Goal: Use online tool/utility: Utilize a website feature to perform a specific function

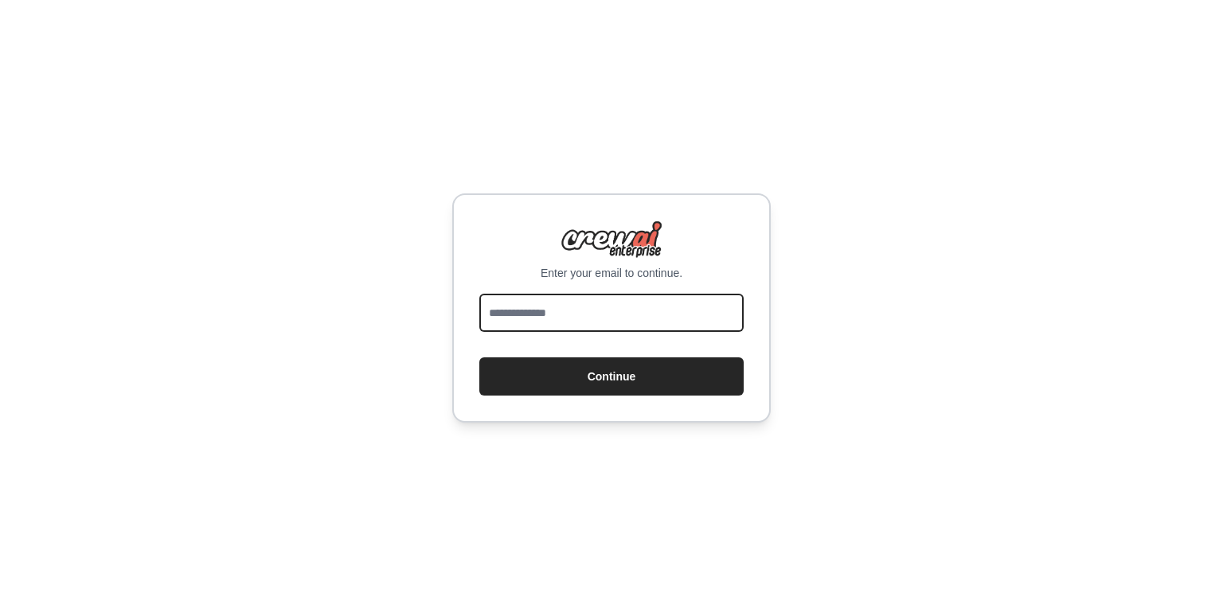
click at [643, 303] on input "email" at bounding box center [611, 313] width 264 height 38
type input "**********"
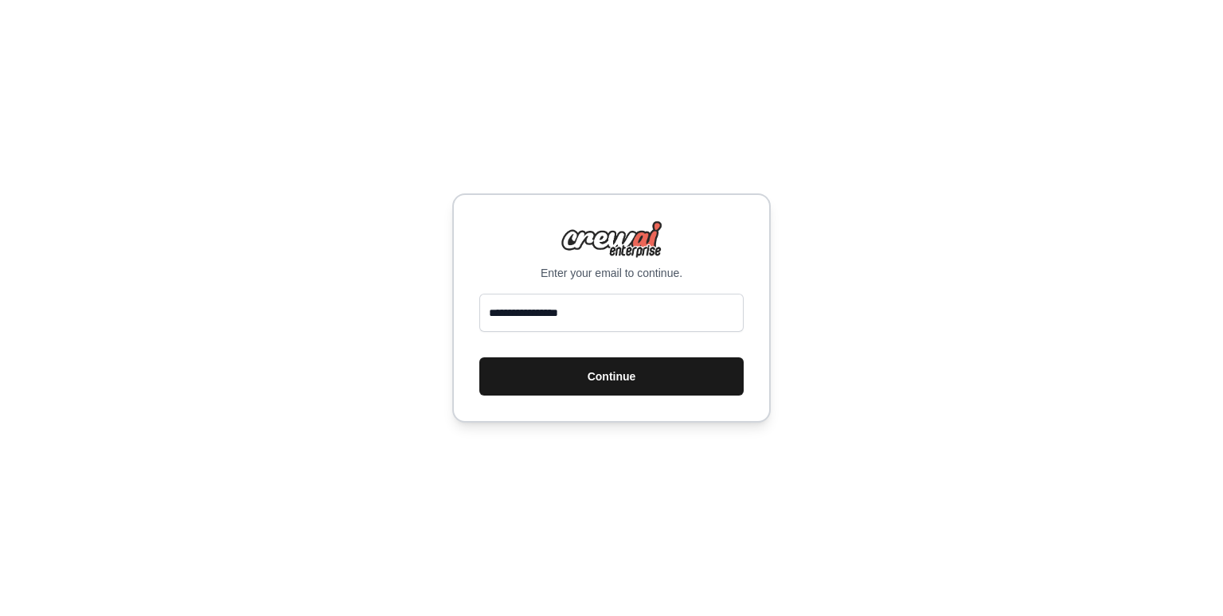
click at [602, 377] on button "Continue" at bounding box center [611, 376] width 264 height 38
click at [620, 375] on button "Continue" at bounding box center [611, 376] width 264 height 38
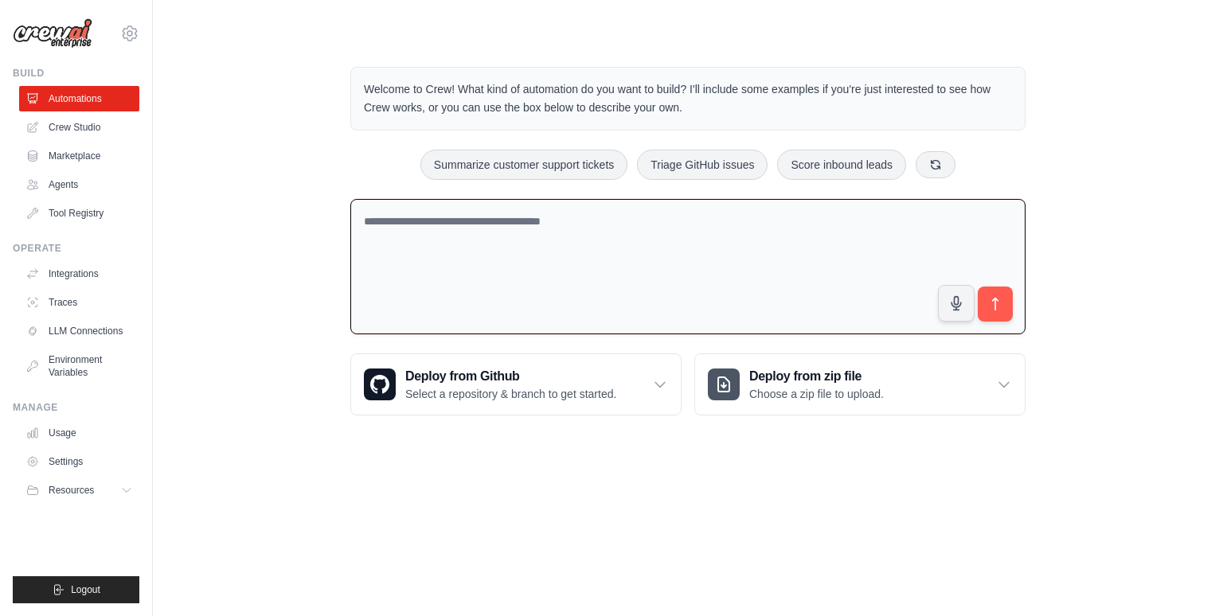
click at [400, 246] on textarea at bounding box center [687, 267] width 675 height 136
click at [444, 307] on textarea at bounding box center [687, 267] width 675 height 136
click at [392, 217] on textarea at bounding box center [687, 267] width 675 height 136
paste textarea "**********"
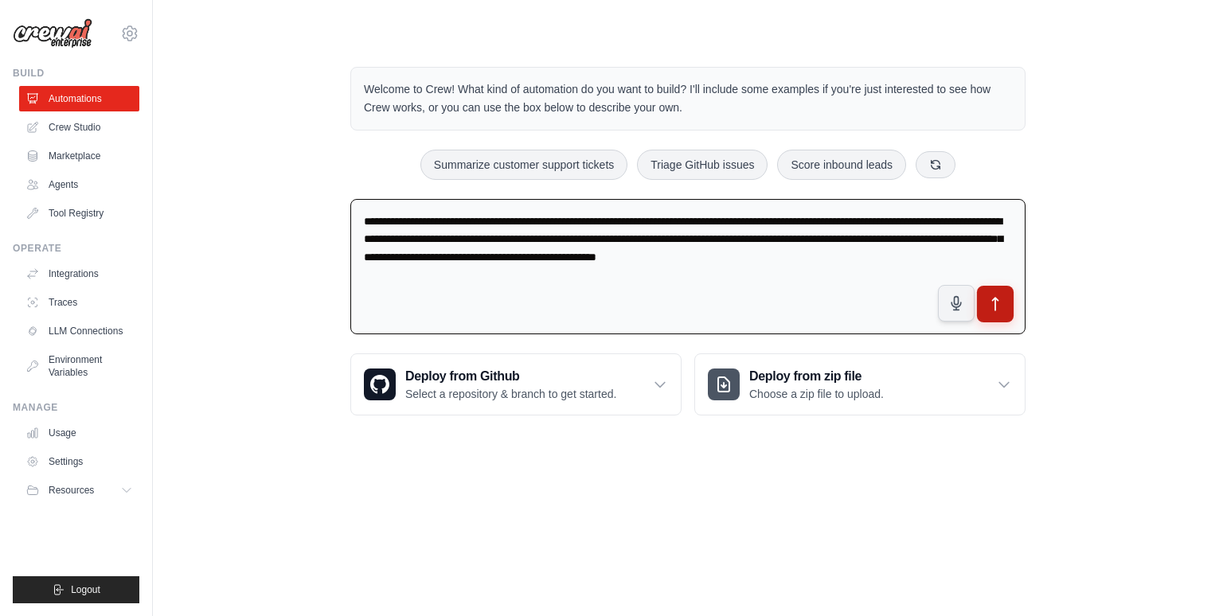
type textarea "**********"
click at [996, 298] on icon "submit" at bounding box center [996, 304] width 6 height 13
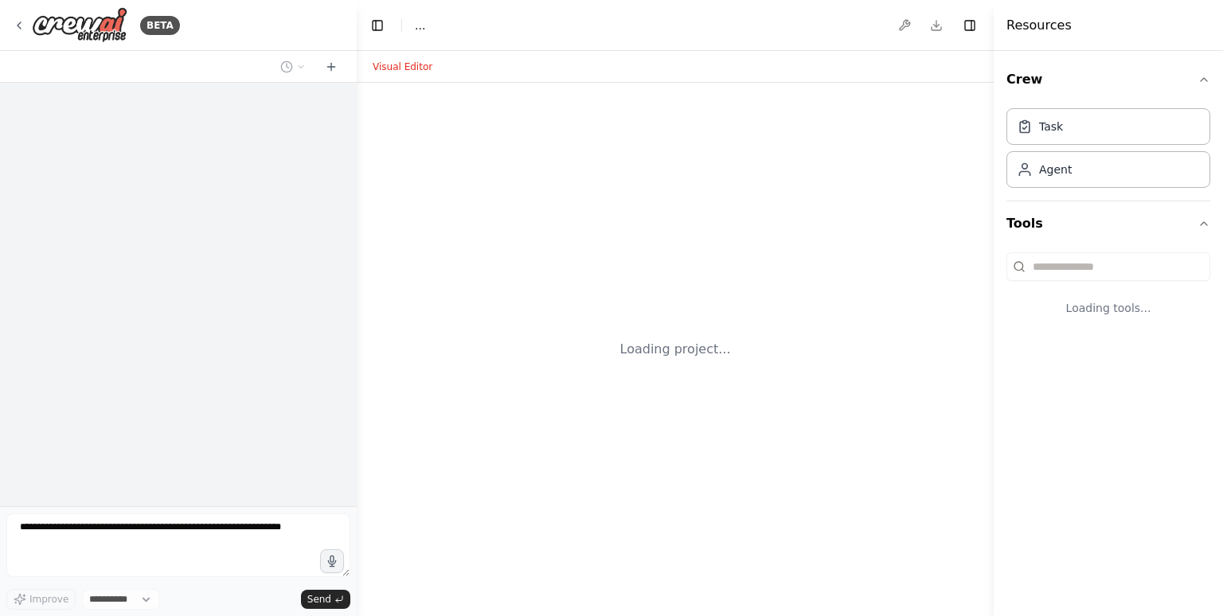
select select "****"
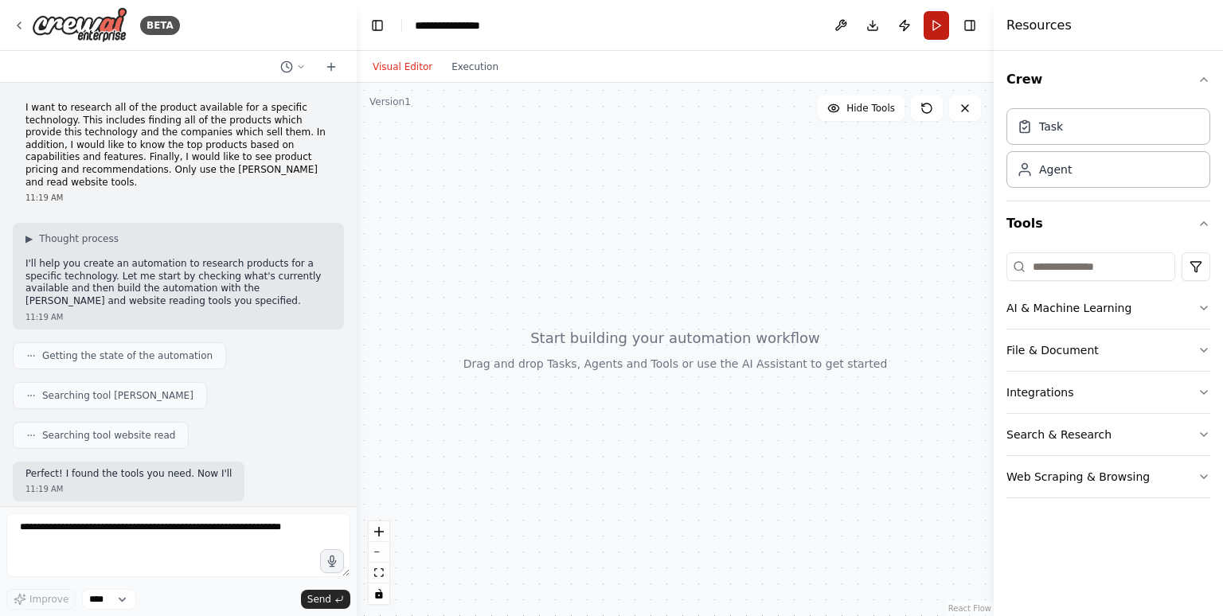
click at [934, 23] on button "Run" at bounding box center [936, 25] width 25 height 29
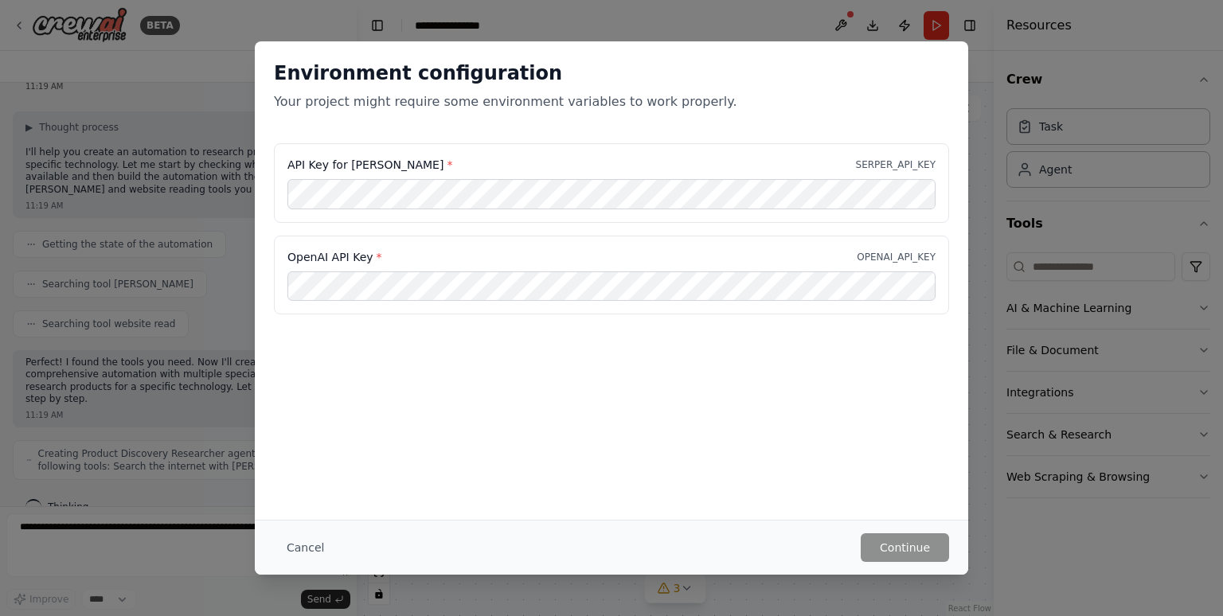
scroll to position [164, 0]
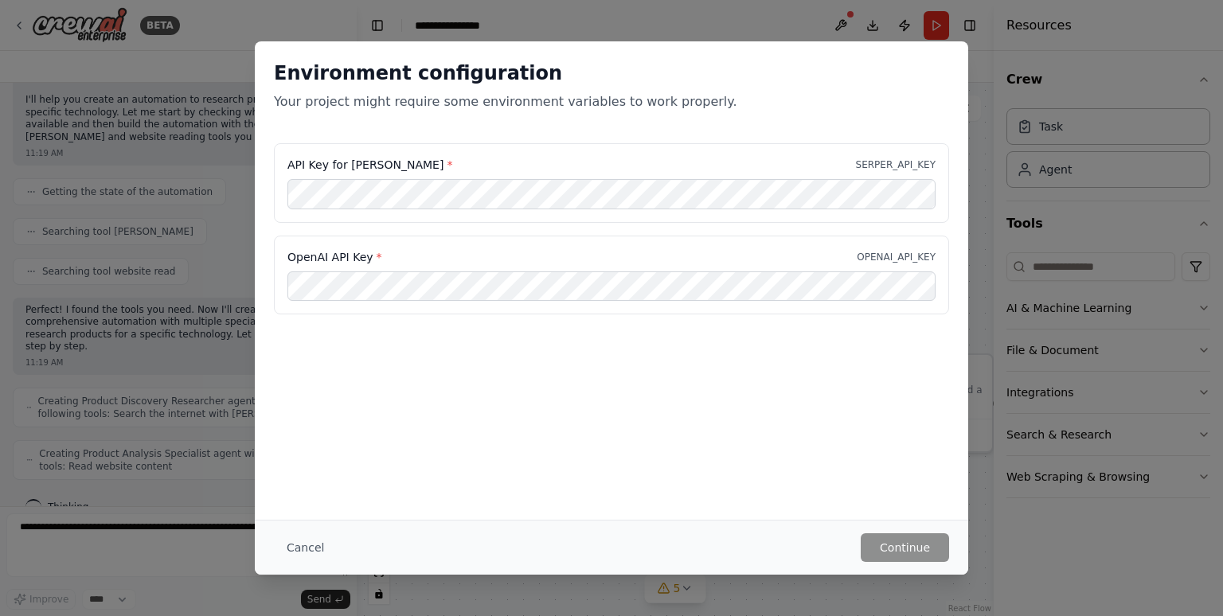
click at [936, 26] on div "Environment configuration Your project might require some environment variables…" at bounding box center [611, 308] width 1223 height 616
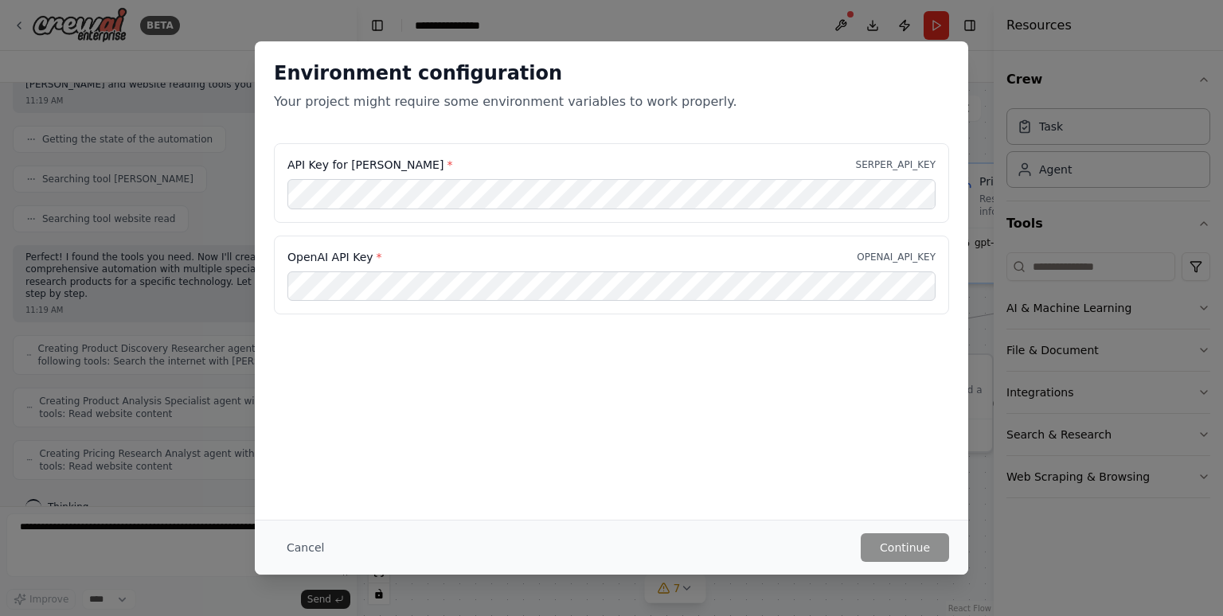
click at [229, 62] on div "Environment configuration Your project might require some environment variables…" at bounding box center [611, 308] width 1223 height 616
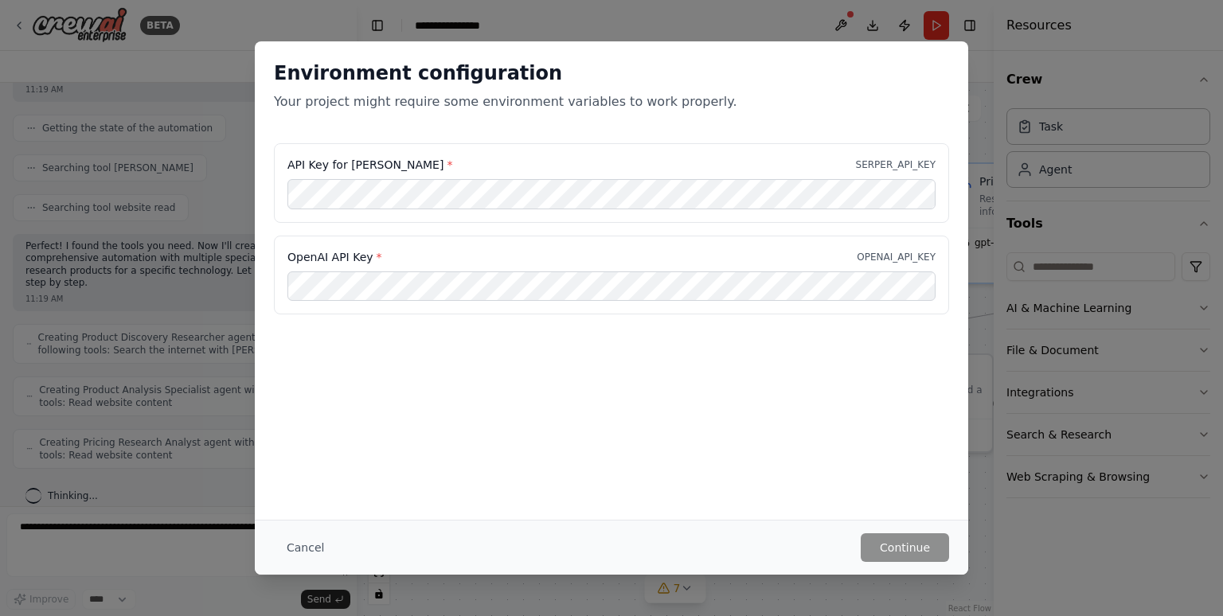
click at [229, 62] on div "Environment configuration Your project might require some environment variables…" at bounding box center [611, 308] width 1223 height 616
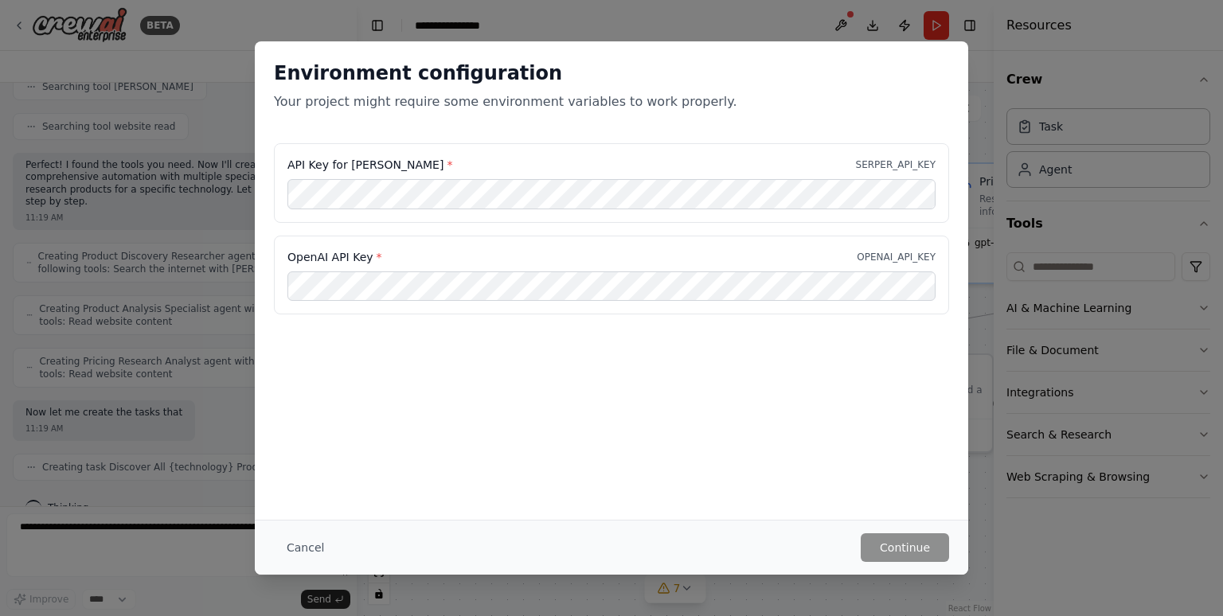
scroll to position [322, 0]
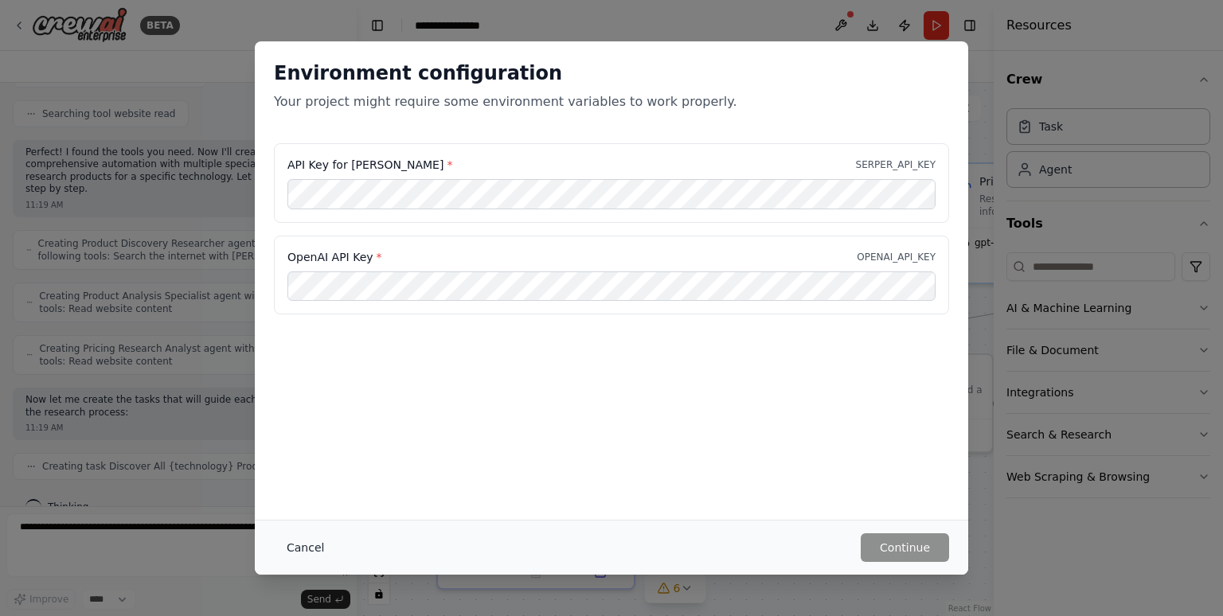
click at [311, 549] on button "Cancel" at bounding box center [305, 547] width 63 height 29
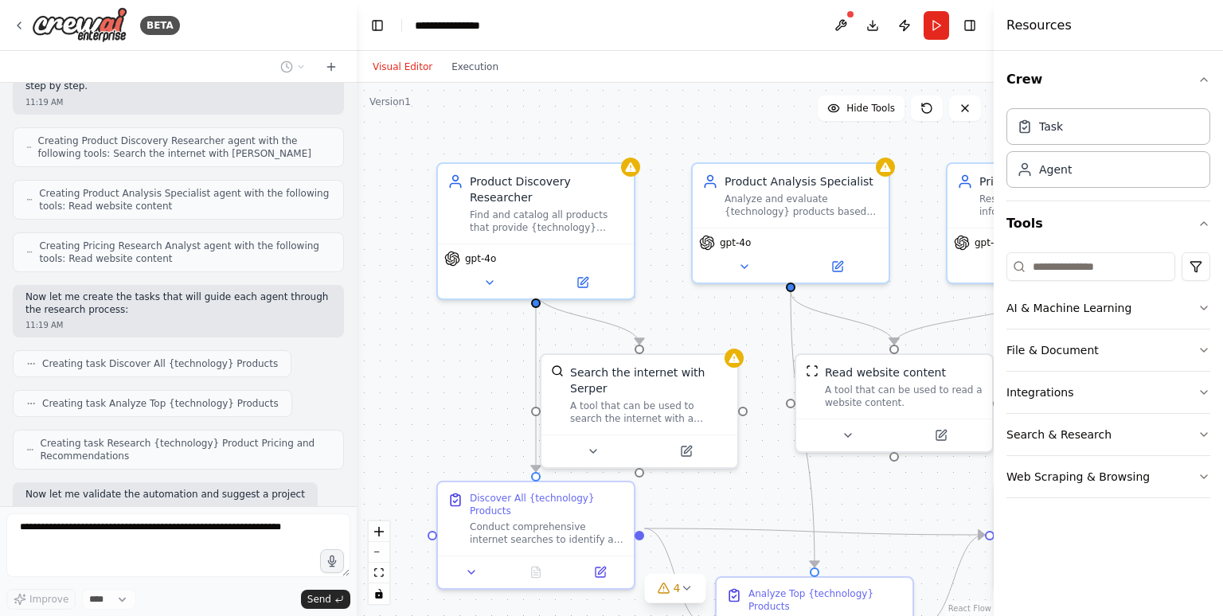
scroll to position [506, 0]
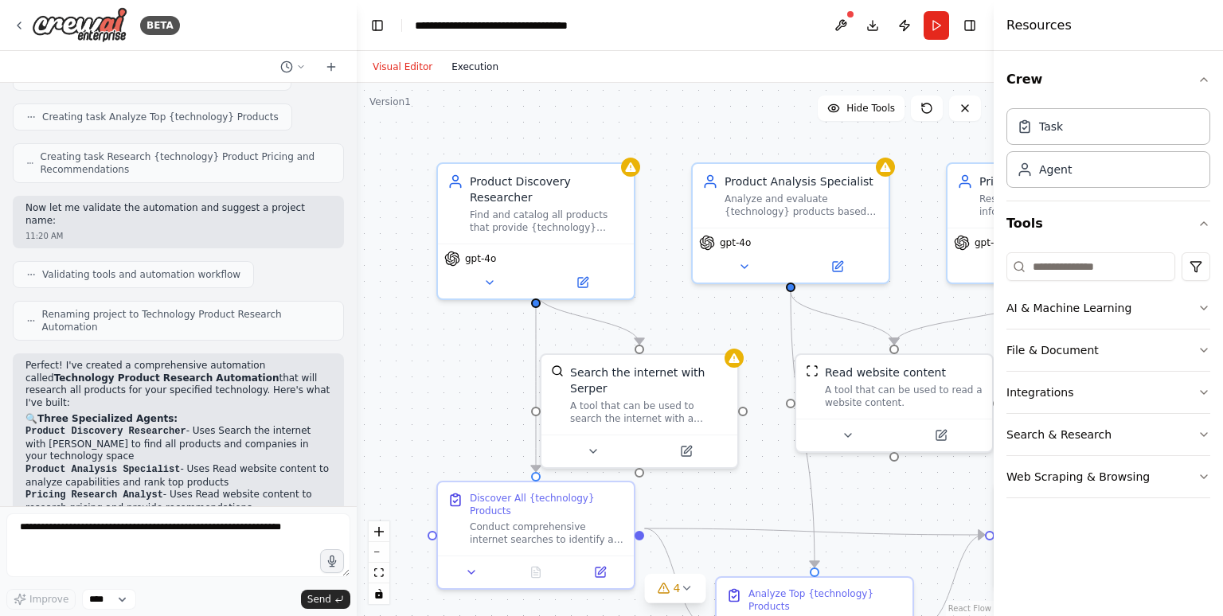
click at [462, 67] on button "Execution" at bounding box center [475, 66] width 66 height 19
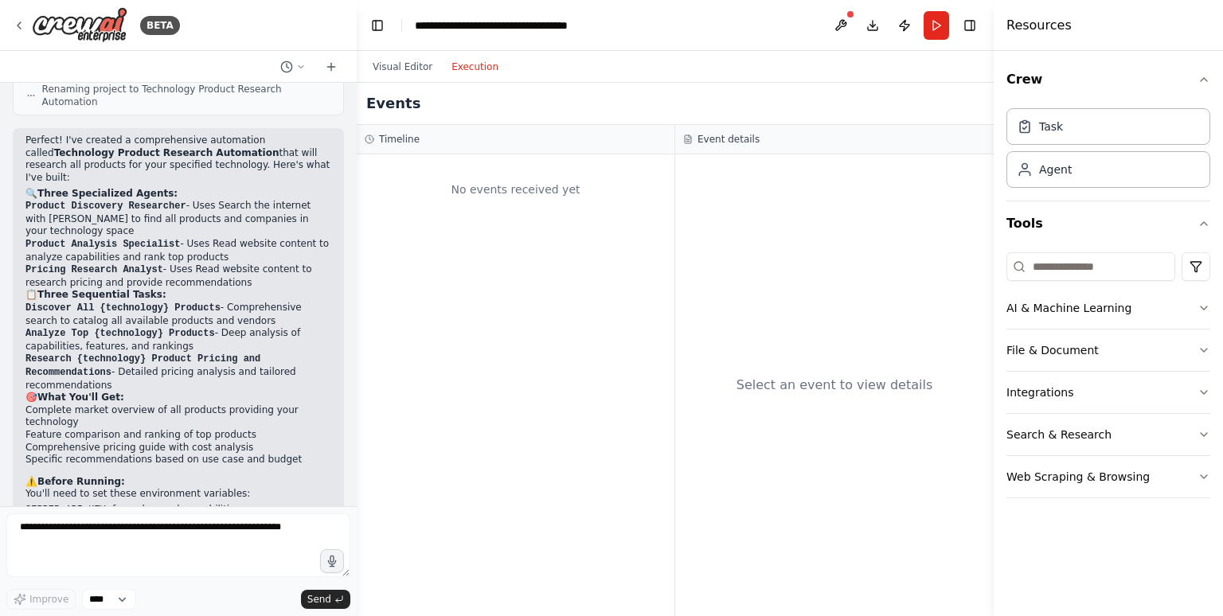
scroll to position [949, 0]
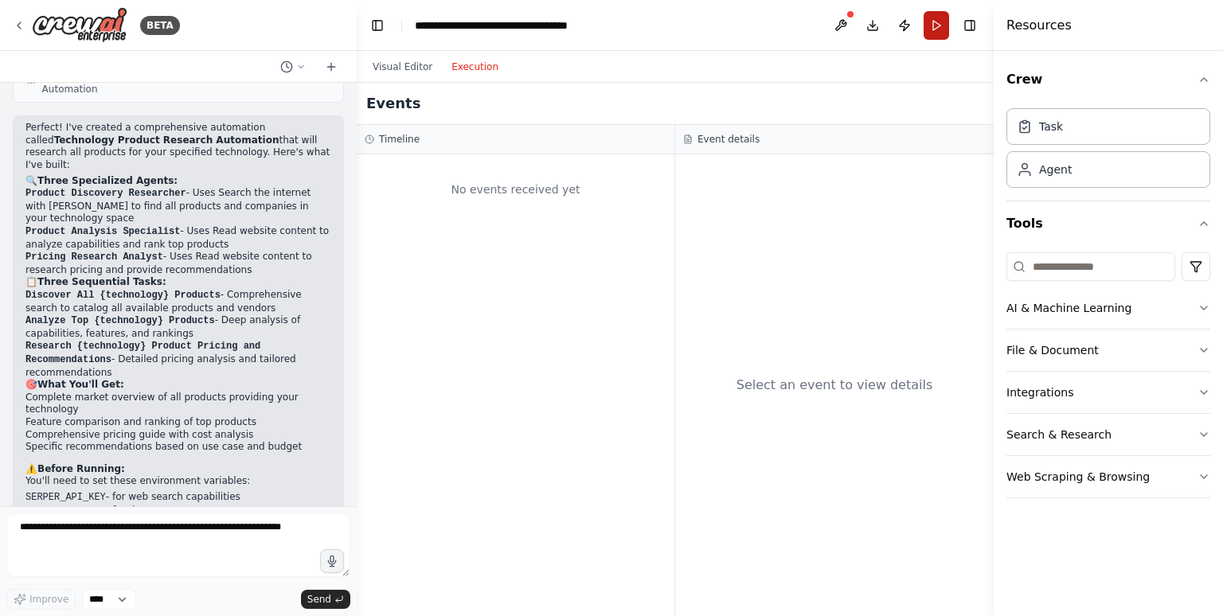
click at [934, 22] on button "Run" at bounding box center [936, 25] width 25 height 29
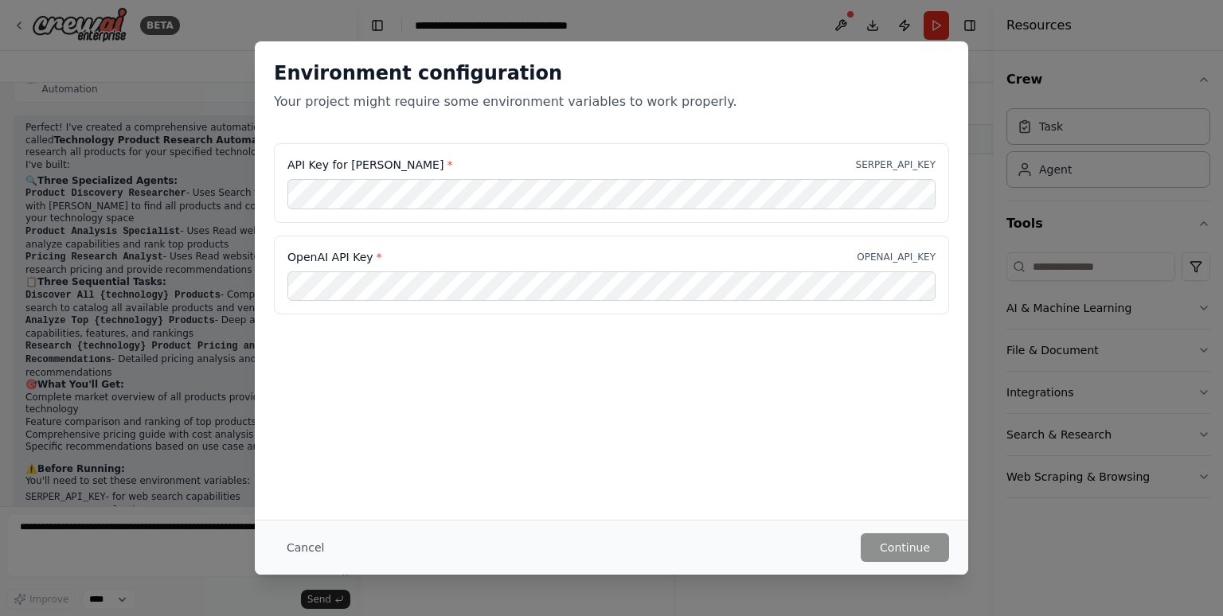
click at [318, 596] on div "Environment configuration Your project might require some environment variables…" at bounding box center [611, 308] width 1223 height 616
click at [318, 599] on div "Environment configuration Your project might require some environment variables…" at bounding box center [611, 308] width 1223 height 616
click at [310, 549] on button "Cancel" at bounding box center [305, 547] width 63 height 29
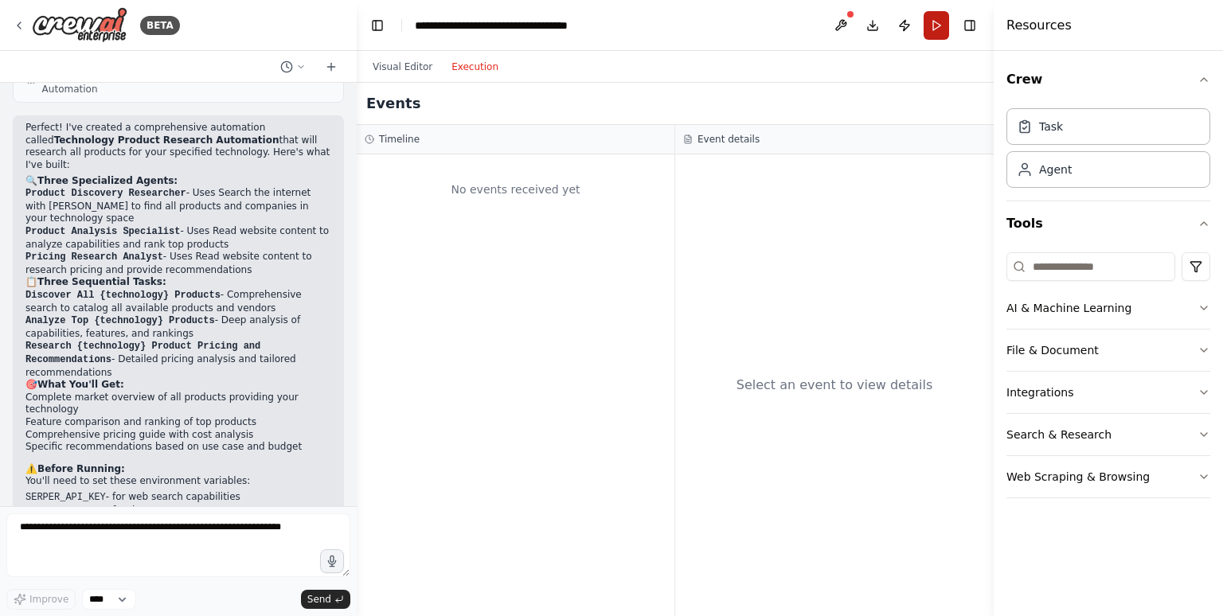
click at [933, 28] on button "Run" at bounding box center [936, 25] width 25 height 29
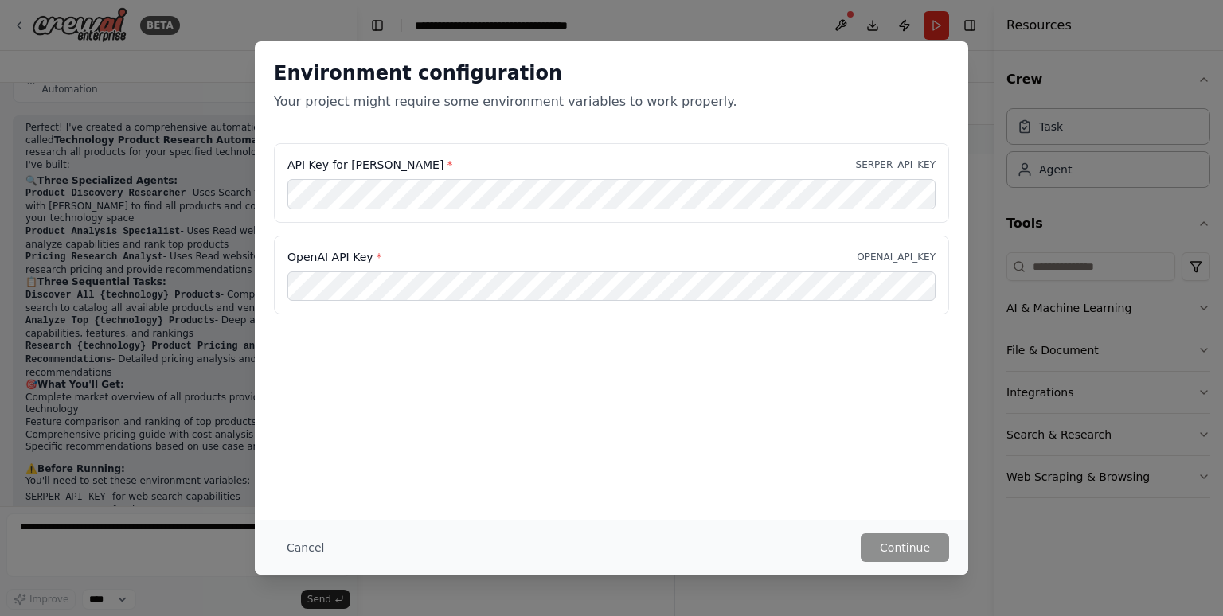
click at [303, 549] on button "Cancel" at bounding box center [305, 547] width 63 height 29
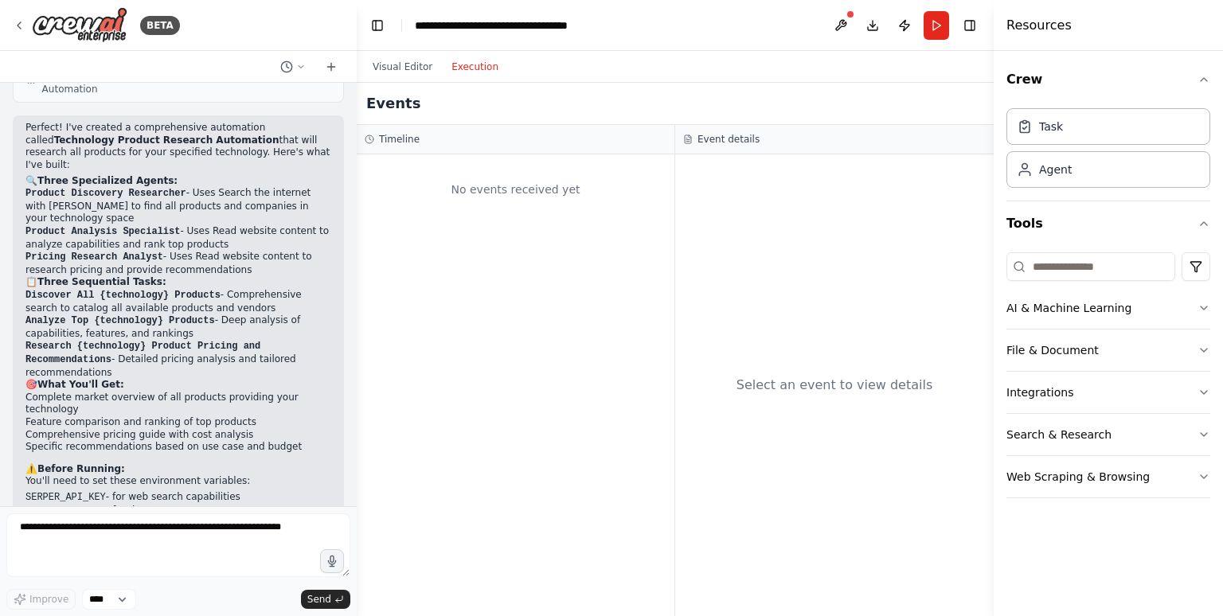
click at [475, 68] on button "Execution" at bounding box center [475, 66] width 66 height 19
click at [396, 66] on button "Visual Editor" at bounding box center [402, 66] width 79 height 19
